Goal: Find specific fact: Find contact information

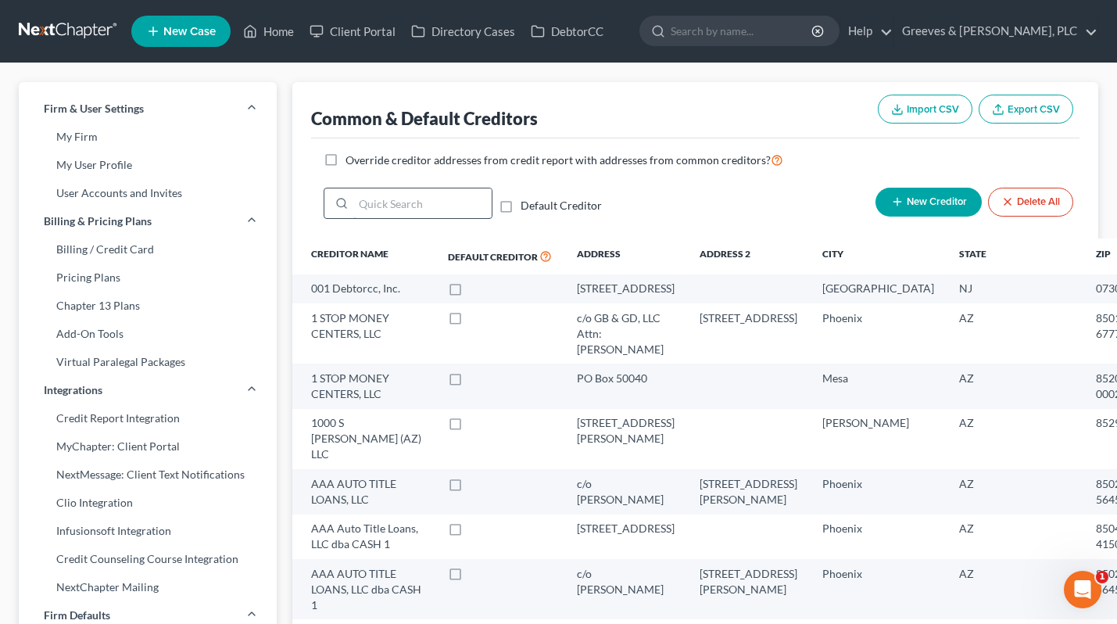
click at [460, 207] on input "search" at bounding box center [422, 203] width 138 height 30
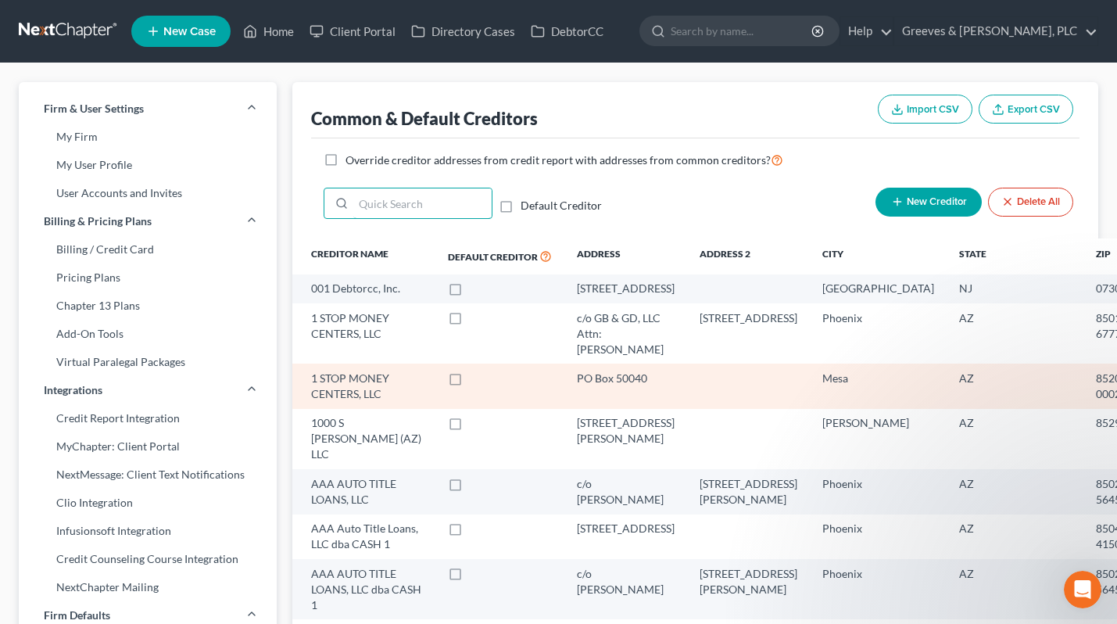
paste input "AMERICAN CREDIT A"
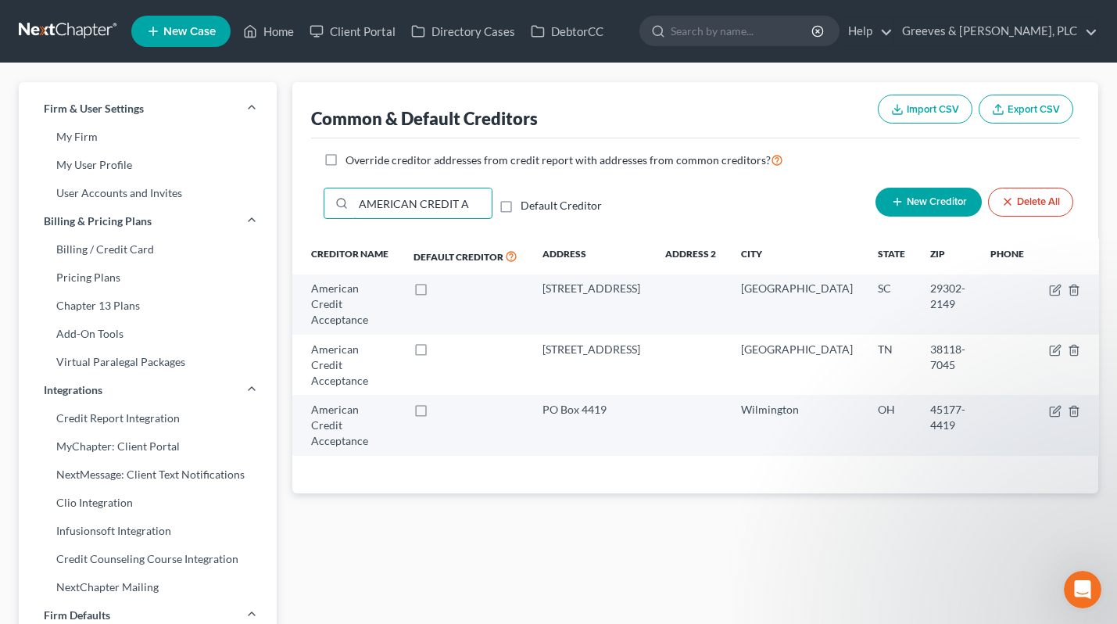
type input "AMERICAN CREDIT A"
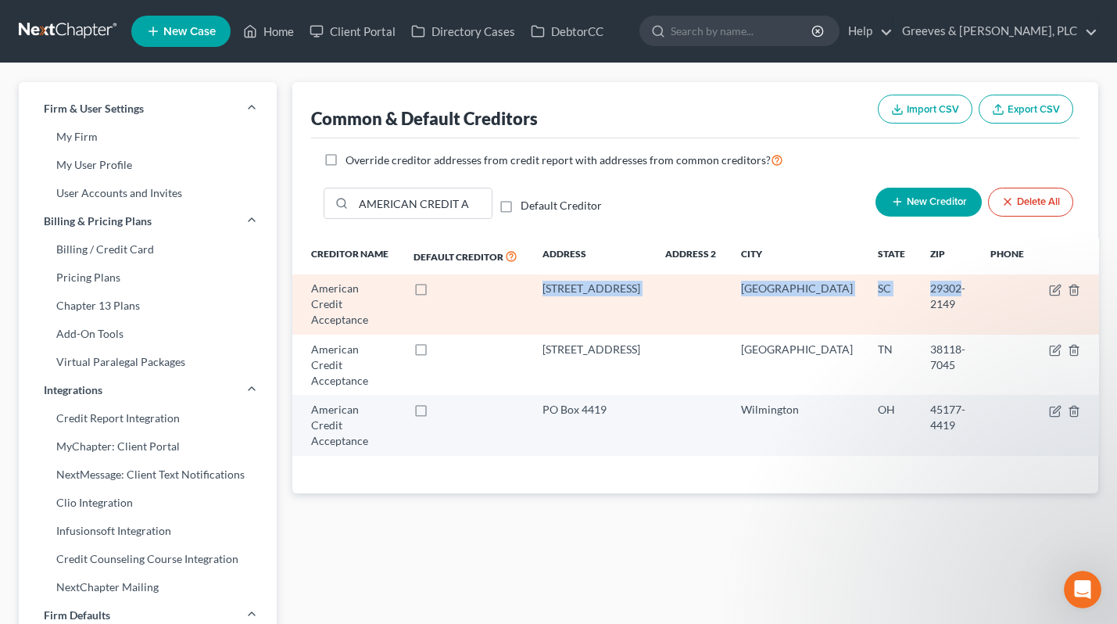
drag, startPoint x: 567, startPoint y: 292, endPoint x: 947, endPoint y: 284, distance: 380.1
click at [947, 284] on tr "American Credit Acceptance 961 E Main St Spartanburg SC 29302-2149" at bounding box center [695, 304] width 807 height 60
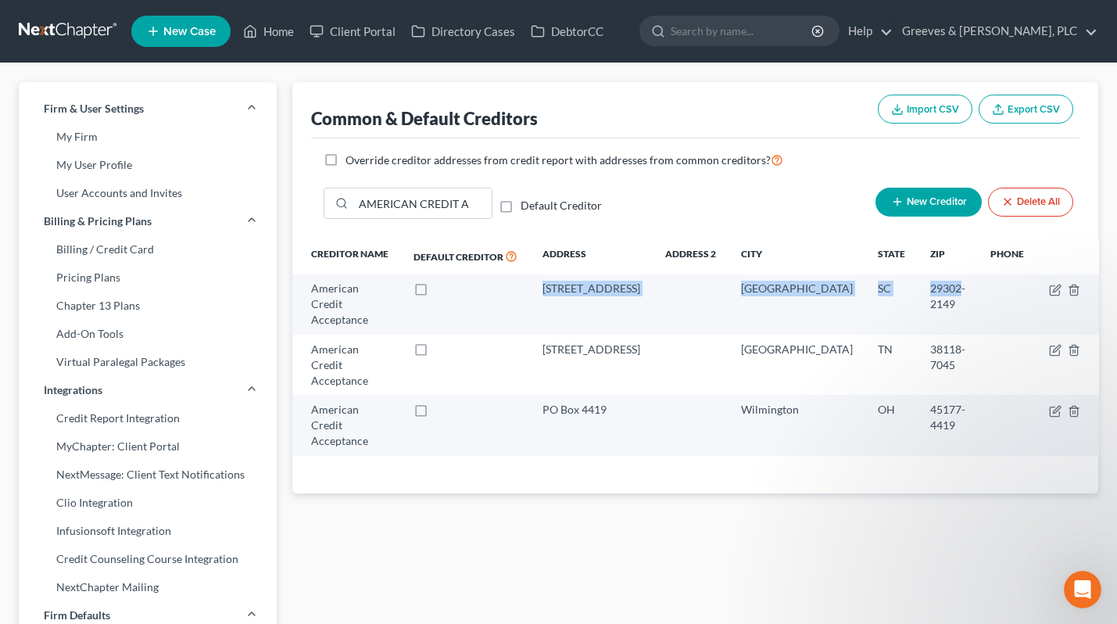
copy tr "961 E Main St Spartanburg SC 29302"
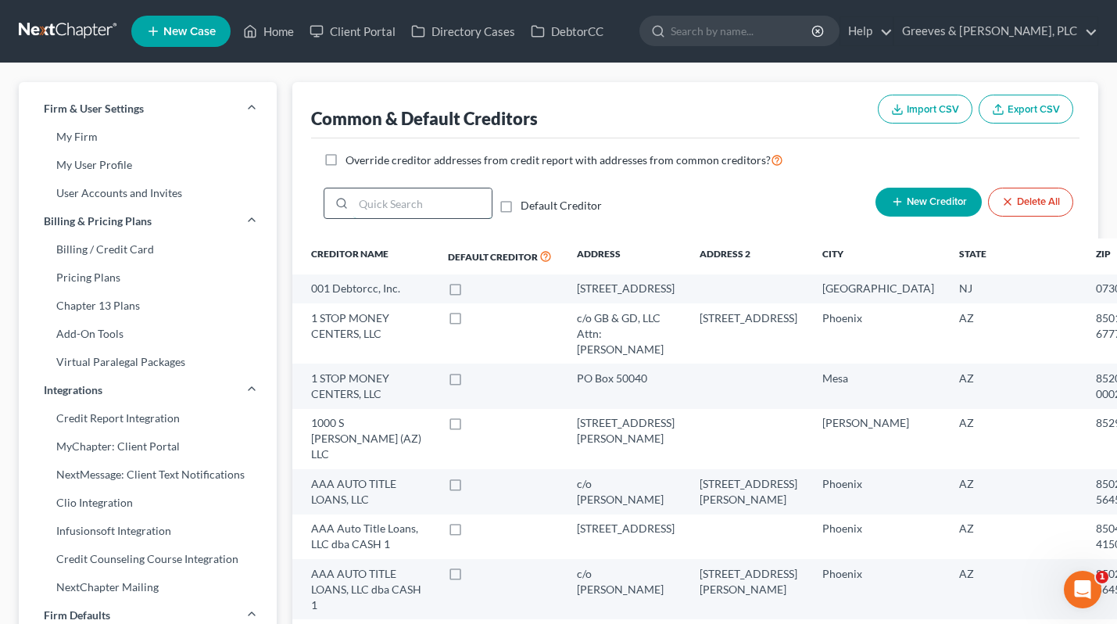
click at [378, 205] on input "search" at bounding box center [422, 203] width 138 height 30
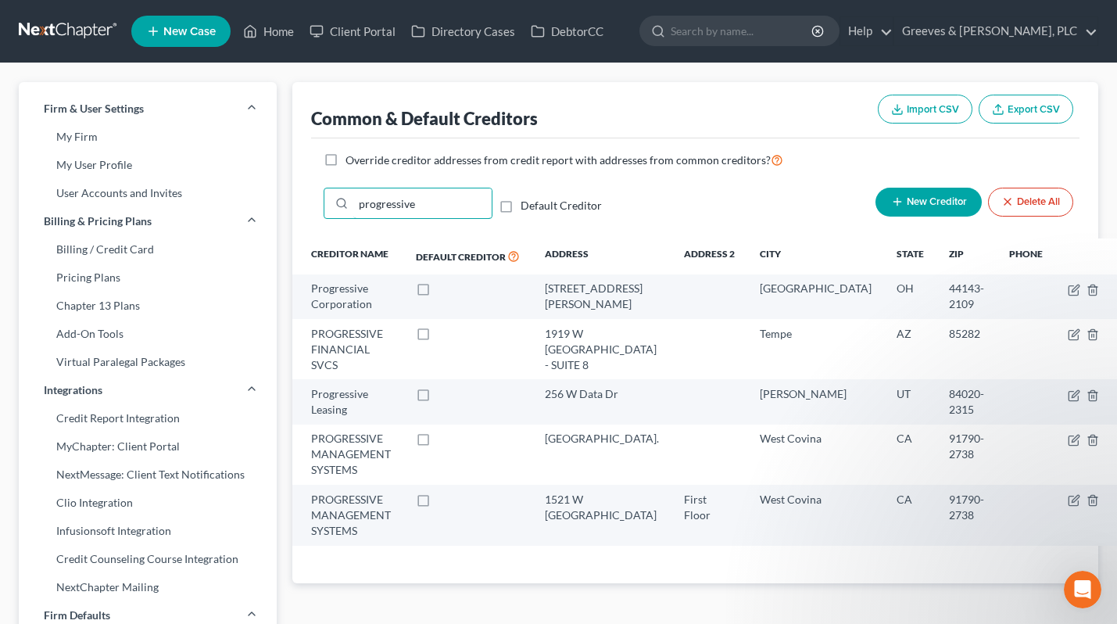
type input "progressive"
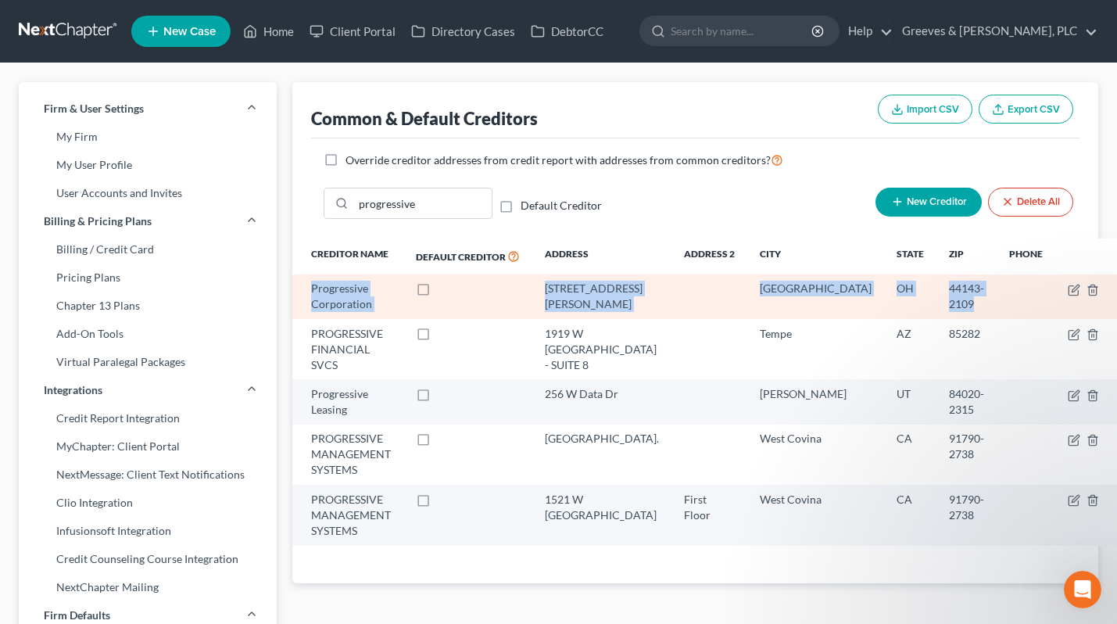
drag, startPoint x: 310, startPoint y: 289, endPoint x: 949, endPoint y: 309, distance: 639.9
click at [949, 309] on tr "Progressive Corporation 6300 Wilson Mills Rd. Cleveland OH 44143-2109" at bounding box center [705, 296] width 826 height 45
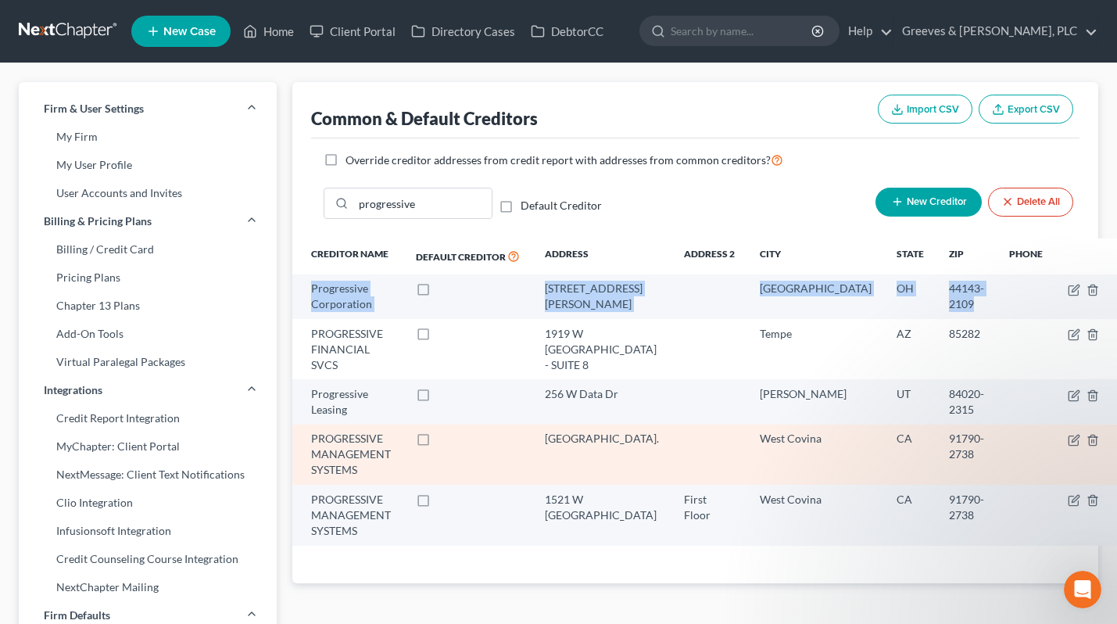
copy tr "Progressive Corporation 6300 Wilson Mills Rd. Cleveland OH 44143-2109"
